Goal: Manage account settings

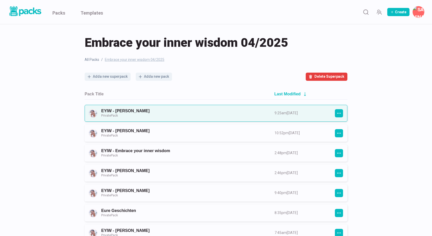
click at [180, 117] on link "EYIW - Stephanie Hirschberger Private Pack" at bounding box center [183, 112] width 164 height 9
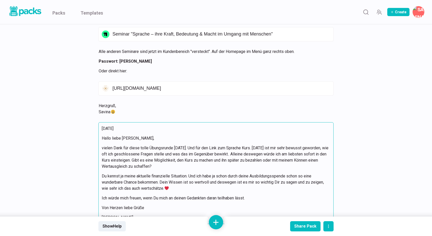
scroll to position [5050, 0]
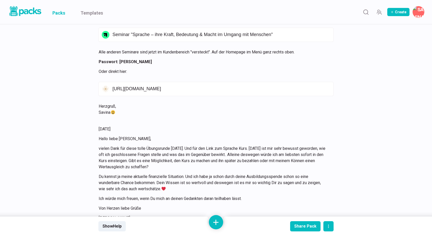
click at [63, 13] on link "Packs" at bounding box center [58, 12] width 13 height 24
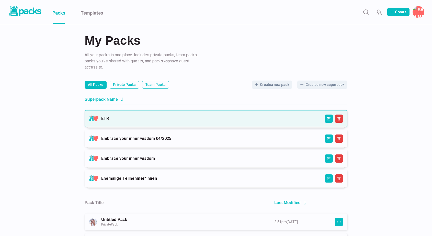
click at [109, 121] on link "ETR" at bounding box center [105, 118] width 8 height 5
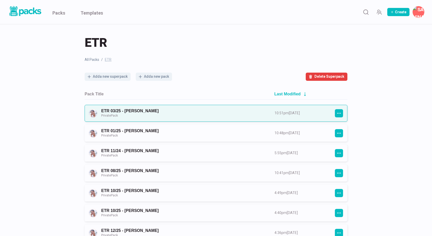
click at [175, 114] on link "ETR 03/25 - Melanie Lindstedt Private Pack" at bounding box center [183, 112] width 164 height 9
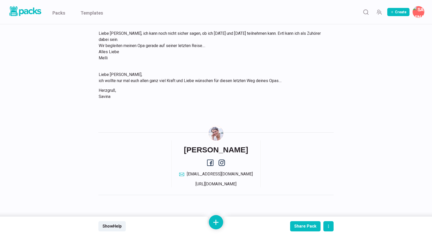
scroll to position [291, 0]
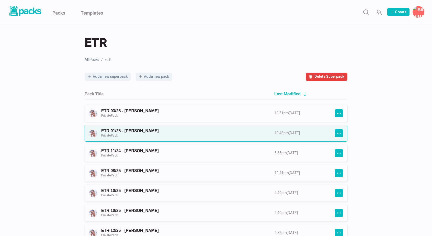
click at [126, 133] on link "ETR 01/25 - Sonja Weinitschke Private Pack" at bounding box center [183, 132] width 164 height 9
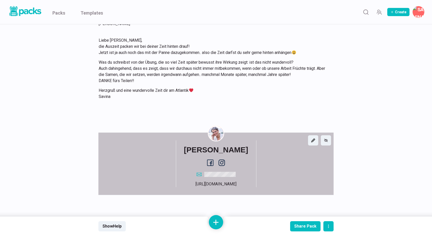
scroll to position [6035, 0]
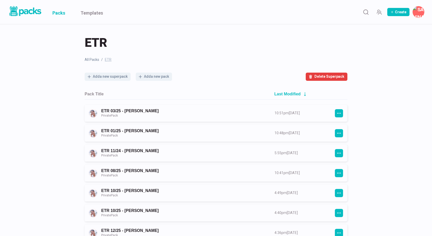
click at [62, 11] on link "Packs" at bounding box center [58, 12] width 13 height 24
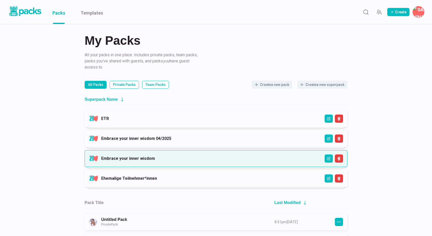
click at [155, 159] on link "Embrace your inner wisdom" at bounding box center [128, 158] width 54 height 5
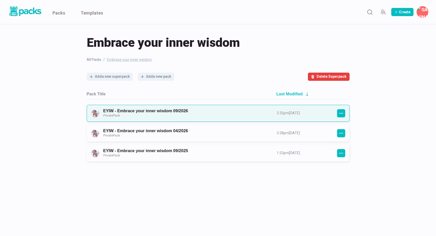
click at [195, 113] on link "EYIW - Embrace your inner wisdom 09/2026 Private Pack" at bounding box center [185, 112] width 164 height 9
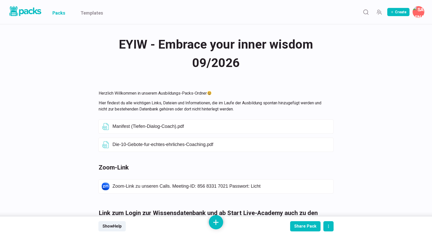
click at [58, 12] on link "Packs" at bounding box center [58, 12] width 13 height 24
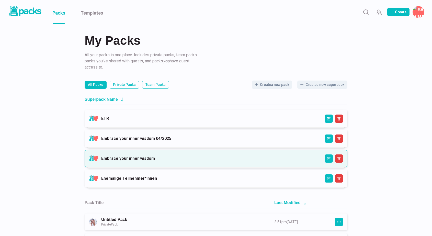
click at [155, 161] on link "Embrace your inner wisdom" at bounding box center [128, 158] width 54 height 5
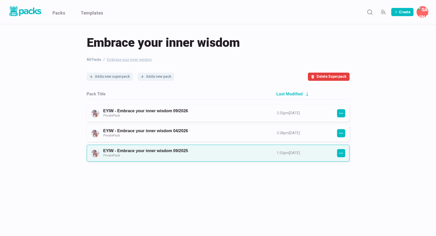
click at [211, 156] on link "EYIW - Embrace your inner wisdom 09/2025 Private Pack" at bounding box center [185, 152] width 164 height 9
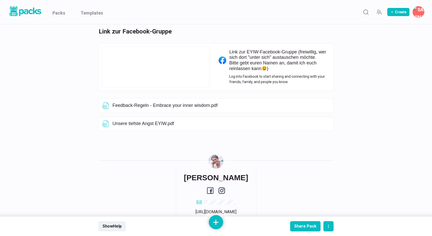
scroll to position [295, 0]
click at [60, 12] on link "Packs" at bounding box center [58, 12] width 13 height 24
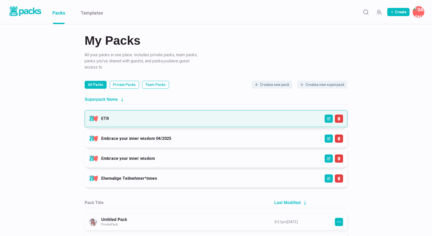
click at [109, 121] on link "ETR" at bounding box center [105, 118] width 8 height 5
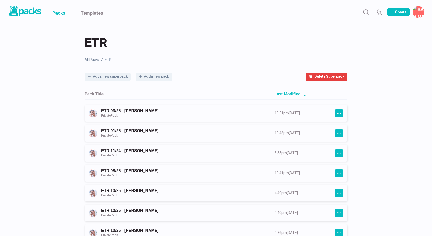
click at [59, 14] on link "Packs" at bounding box center [58, 12] width 13 height 24
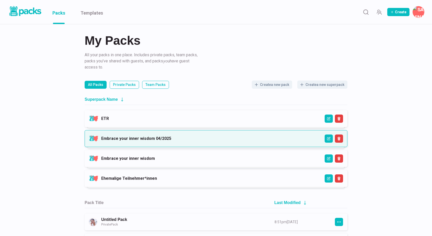
click at [146, 140] on link "Embrace your inner wisdom 04/2025" at bounding box center [136, 138] width 70 height 5
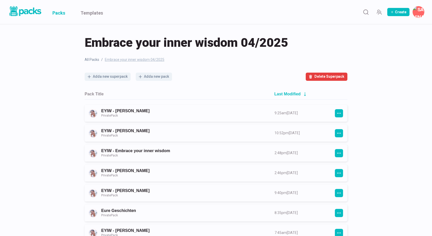
click at [61, 14] on link "Packs" at bounding box center [58, 12] width 13 height 24
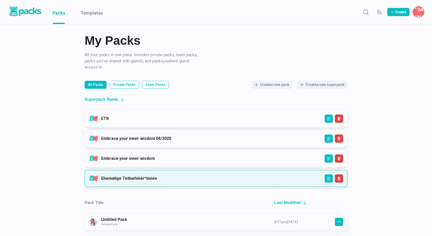
click at [148, 176] on link "Ehemalige Teilnehmer*innen" at bounding box center [129, 178] width 56 height 5
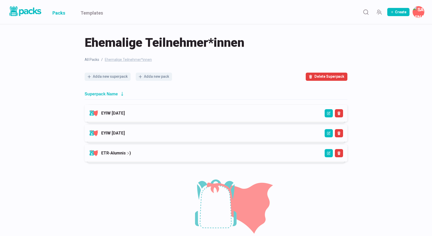
click at [60, 13] on link "Packs" at bounding box center [58, 12] width 13 height 24
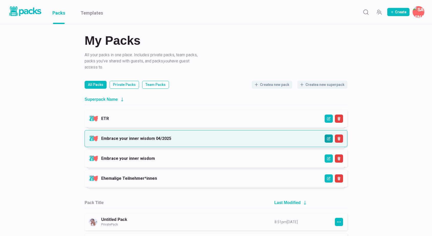
click at [328, 137] on icon "Edit" at bounding box center [329, 139] width 4 height 4
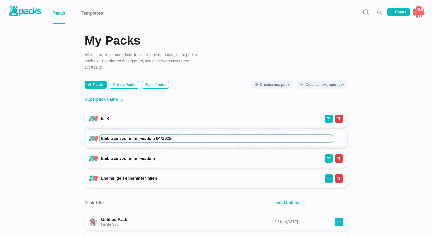
drag, startPoint x: 152, startPoint y: 139, endPoint x: 129, endPoint y: 138, distance: 22.2
click at [129, 138] on input "Embrace your inner wisdom 04/2025" at bounding box center [216, 138] width 233 height 6
click at [152, 140] on input "Embrace your inner wisdom 04/2025" at bounding box center [216, 138] width 233 height 6
drag, startPoint x: 152, startPoint y: 140, endPoint x: 98, endPoint y: 139, distance: 53.1
click at [101, 139] on div "Embrace your inner wisdom 04/2025 Embrace your inner wisdom 04/2025" at bounding box center [220, 138] width 238 height 6
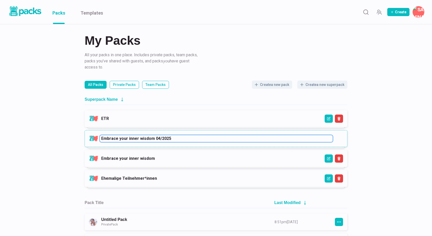
click at [150, 138] on input "Embrace your inner wisdom 04/2025" at bounding box center [216, 138] width 233 height 6
drag, startPoint x: 152, startPoint y: 138, endPoint x: 102, endPoint y: 137, distance: 49.8
click at [102, 137] on input "Embrace your inner wisdom 04/2025" at bounding box center [216, 138] width 233 height 6
type input "EYIW 3 04/2025"
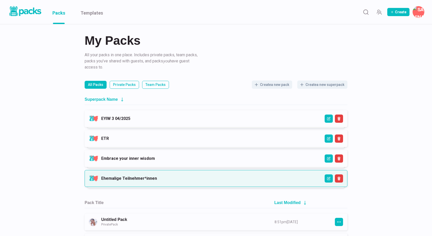
click at [138, 178] on link "Ehemalige Teilnehmer*innen" at bounding box center [129, 178] width 56 height 5
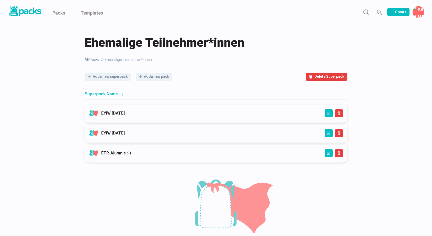
click at [93, 59] on link "All Packs" at bounding box center [92, 59] width 15 height 5
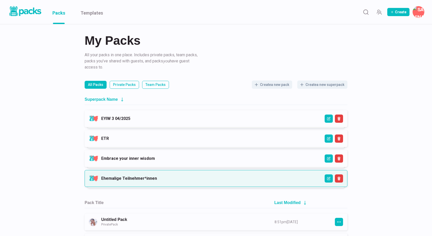
click at [146, 178] on link "Ehemalige Teilnehmer*innen" at bounding box center [129, 178] width 56 height 5
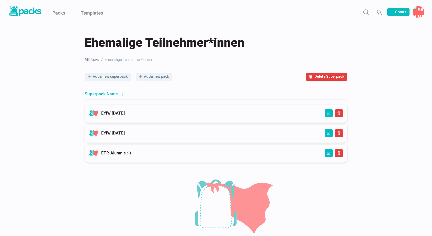
click at [95, 60] on link "All Packs" at bounding box center [92, 59] width 15 height 5
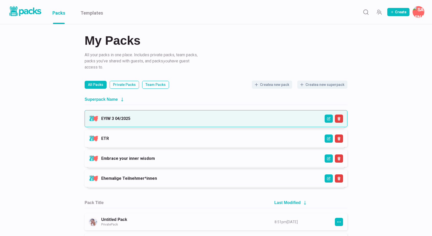
click at [130, 121] on link "EYIW 3 04/2025" at bounding box center [115, 118] width 29 height 5
click at [330, 118] on icon "Edit" at bounding box center [329, 119] width 4 height 4
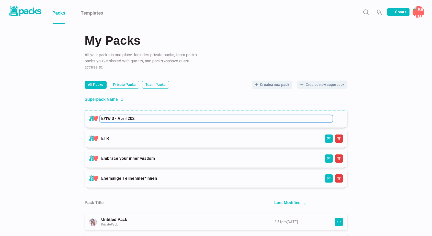
type input "EYIW 3 - April 2025"
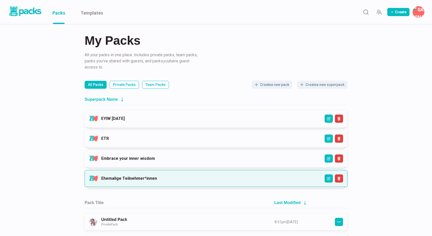
click at [157, 181] on link "Ehemalige Teilnehmer*innen" at bounding box center [129, 178] width 56 height 5
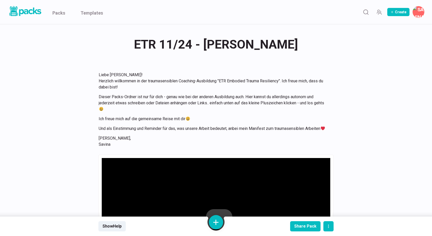
scroll to position [3553, 0]
